Goal: Navigation & Orientation: Understand site structure

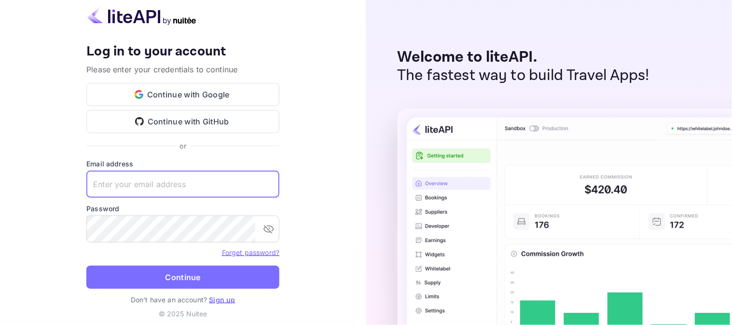
click at [175, 186] on input "text" at bounding box center [182, 184] width 193 height 27
click at [174, 93] on button "Continue with Google" at bounding box center [182, 94] width 193 height 23
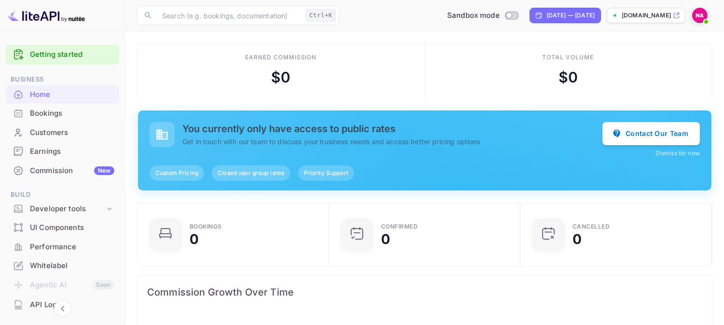
click at [47, 169] on div "Commission New" at bounding box center [72, 170] width 84 height 11
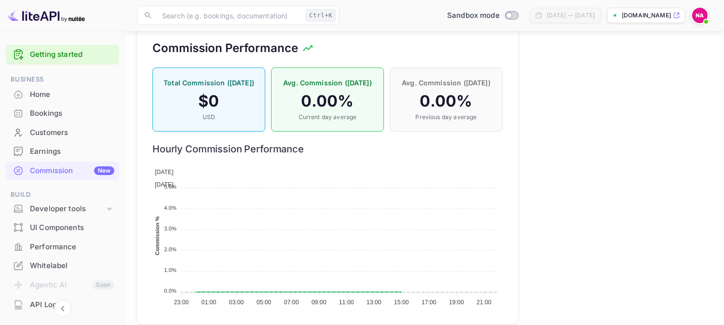
scroll to position [686, 0]
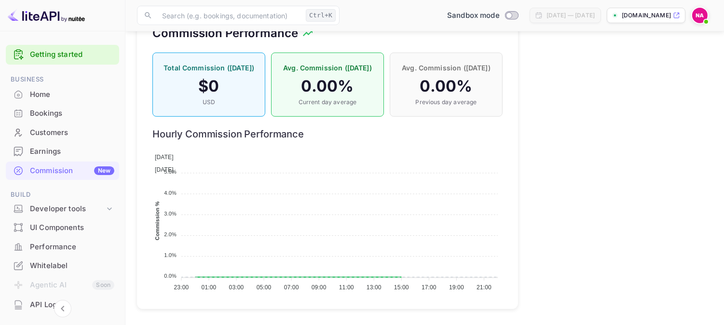
click at [54, 153] on div "Earnings" at bounding box center [72, 151] width 84 height 11
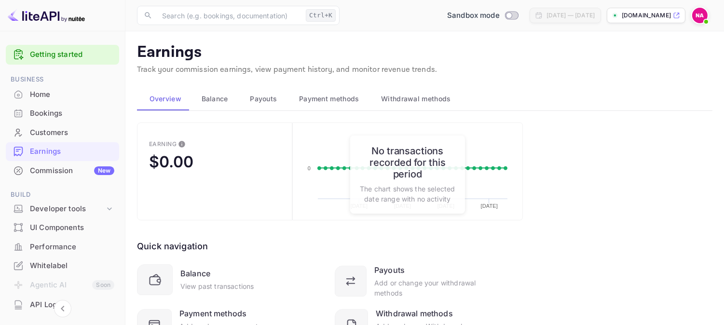
click at [24, 133] on div at bounding box center [18, 133] width 15 height 10
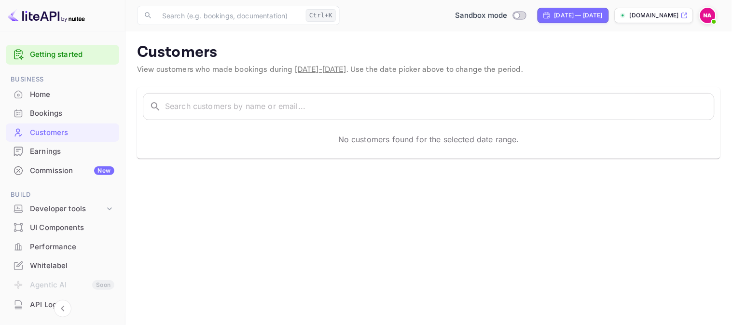
click at [52, 111] on div "Bookings" at bounding box center [72, 113] width 84 height 11
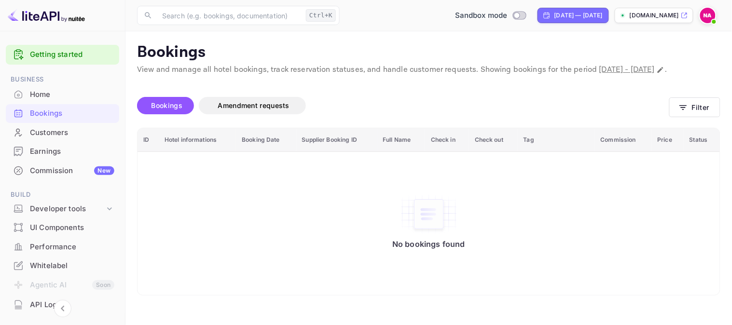
click at [42, 88] on div "Home" at bounding box center [62, 94] width 113 height 19
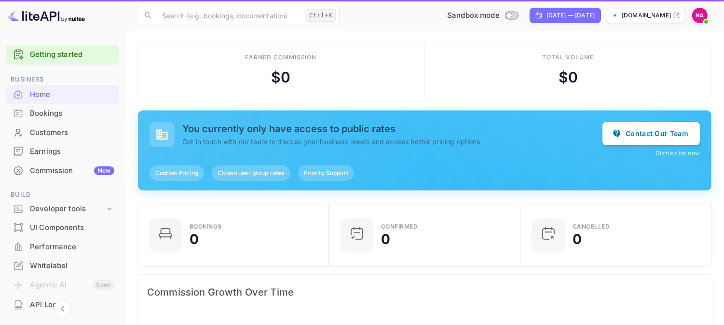
scroll to position [149, 178]
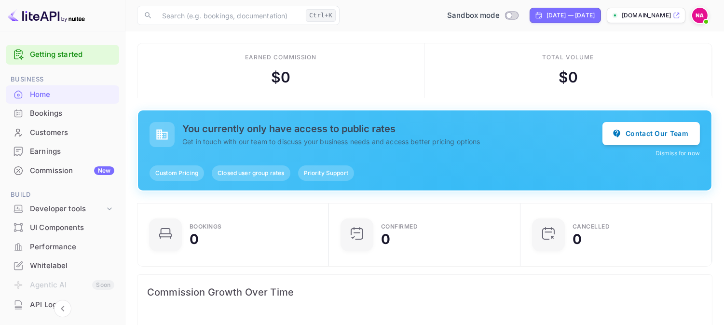
click at [78, 50] on link "Getting started" at bounding box center [72, 54] width 84 height 11
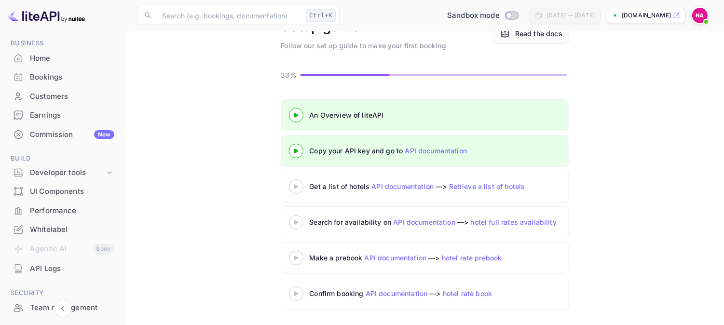
scroll to position [158, 0]
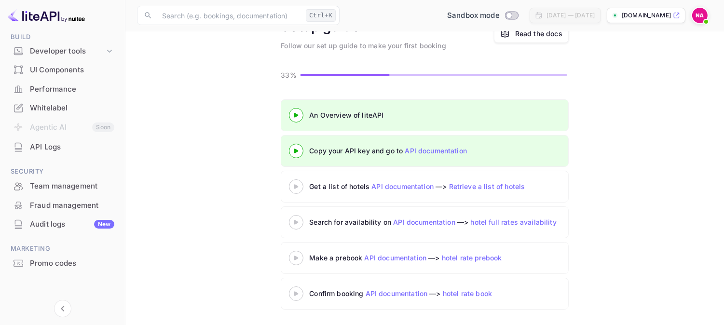
click at [56, 224] on div "Audit logs New" at bounding box center [72, 224] width 84 height 11
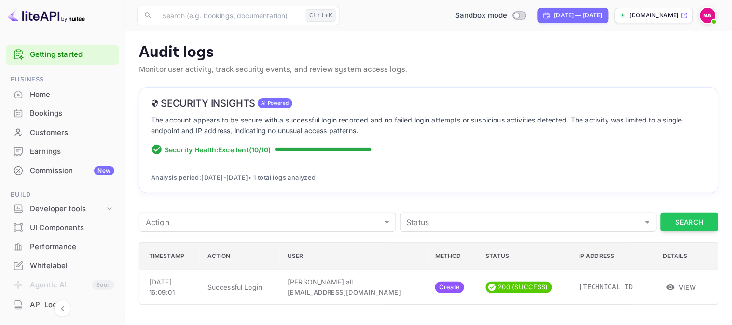
click at [43, 98] on div "Home" at bounding box center [72, 94] width 84 height 11
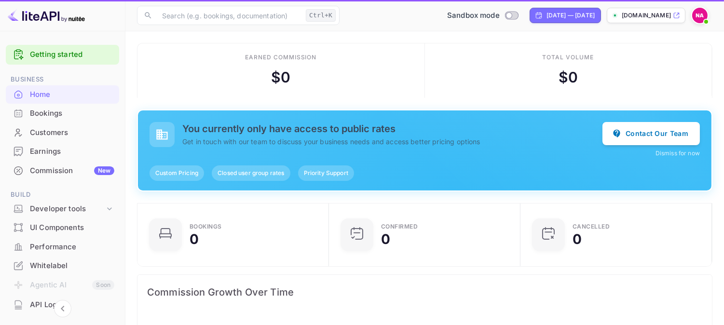
scroll to position [149, 178]
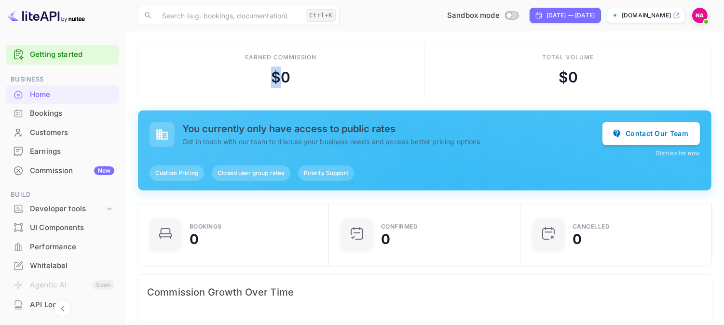
drag, startPoint x: 271, startPoint y: 76, endPoint x: 319, endPoint y: 89, distance: 50.0
click at [311, 85] on div "Earned commission $ 0" at bounding box center [281, 70] width 288 height 55
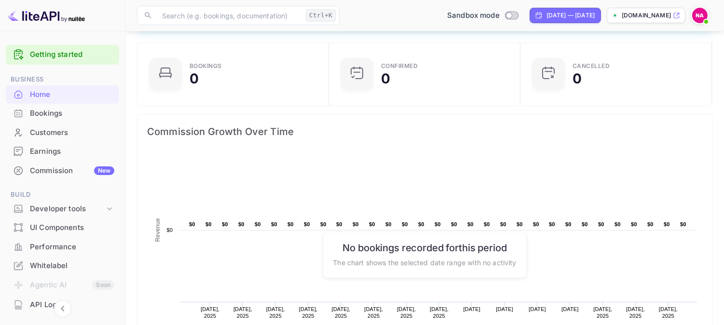
click at [245, 149] on div "Created with Highcharts 10.3.3 Revenue Chart context menu $0 ​ $0 $0 ​ $0 $0 ​ …" at bounding box center [424, 255] width 575 height 213
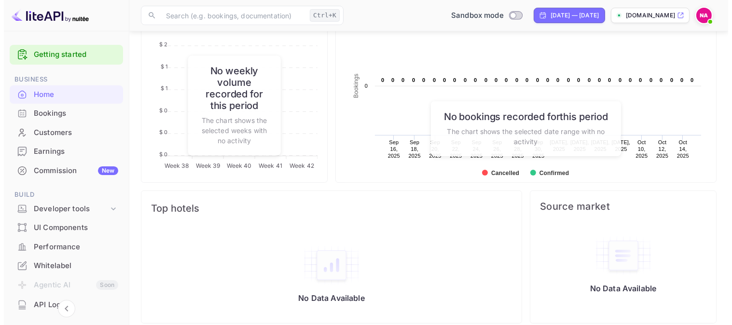
scroll to position [516, 0]
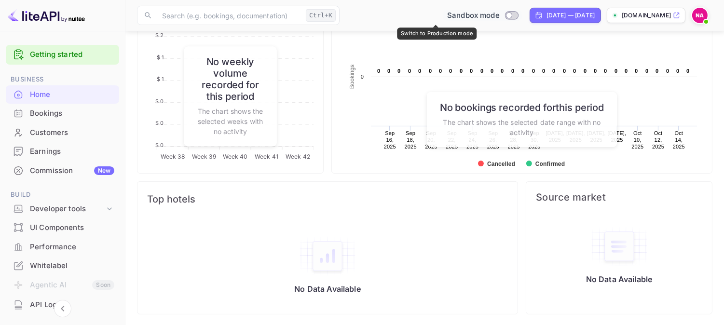
click at [505, 12] on span "Switch to Production mode" at bounding box center [512, 15] width 14 height 9
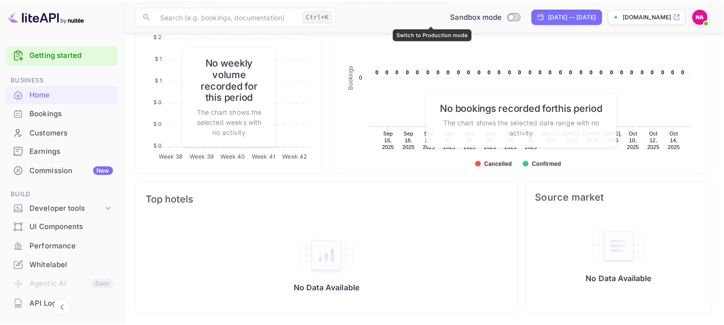
scroll to position [149, 177]
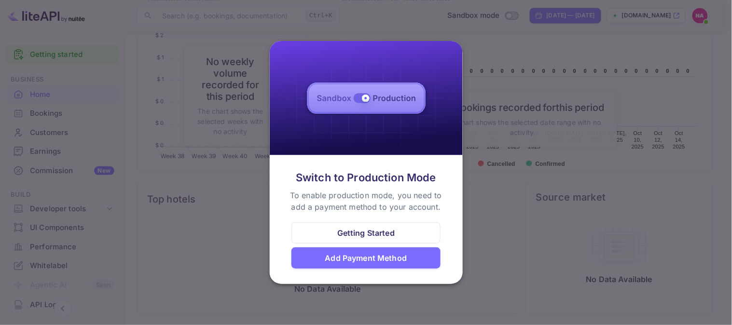
click at [365, 230] on div "Getting Started" at bounding box center [365, 233] width 57 height 12
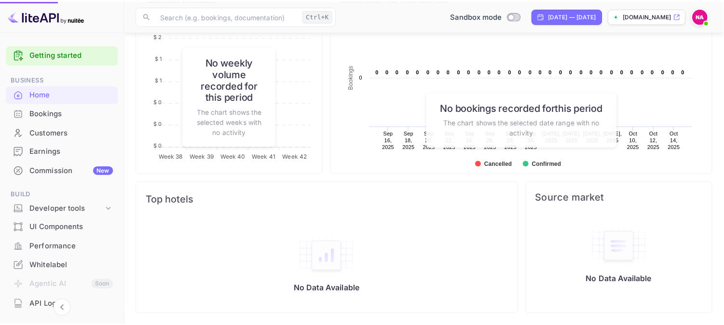
scroll to position [149, 178]
